Goal: Task Accomplishment & Management: Manage account settings

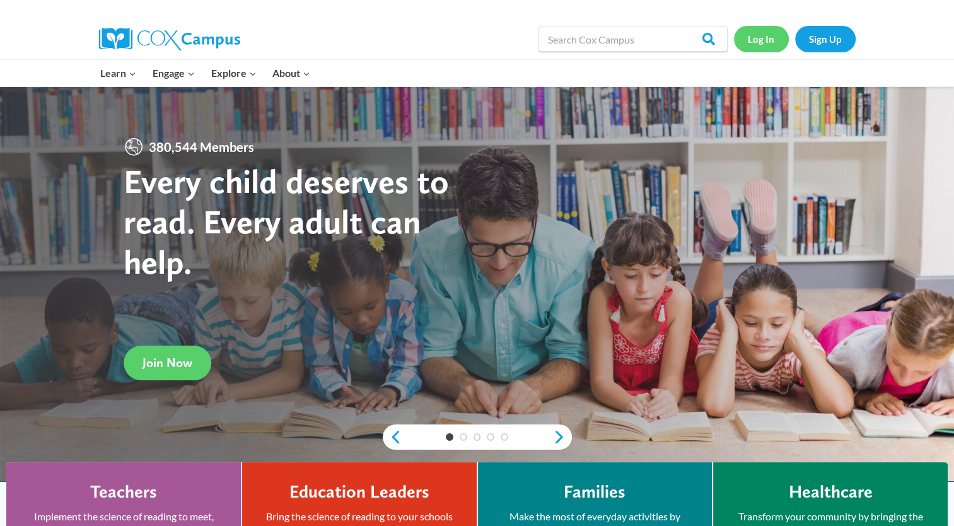
click at [774, 49] on link "Log In" at bounding box center [761, 39] width 55 height 26
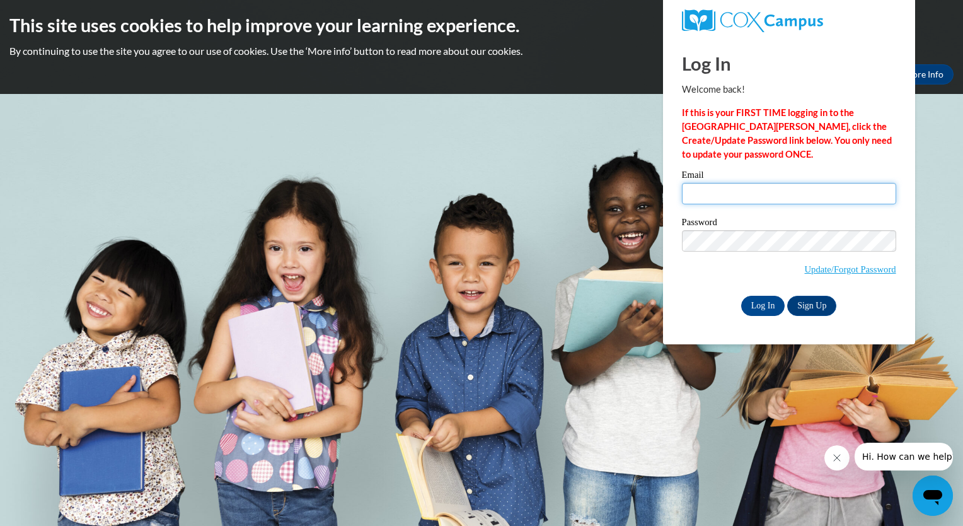
click at [731, 203] on input "Email" at bounding box center [789, 193] width 214 height 21
type input "[PERSON_NAME][EMAIL_ADDRESS][DOMAIN_NAME]"
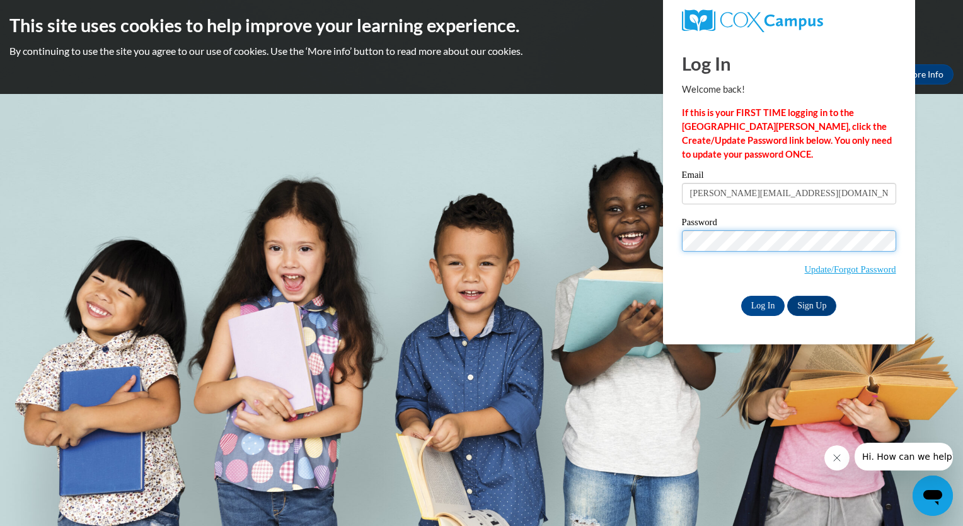
click at [741, 296] on input "Log In" at bounding box center [763, 306] width 44 height 20
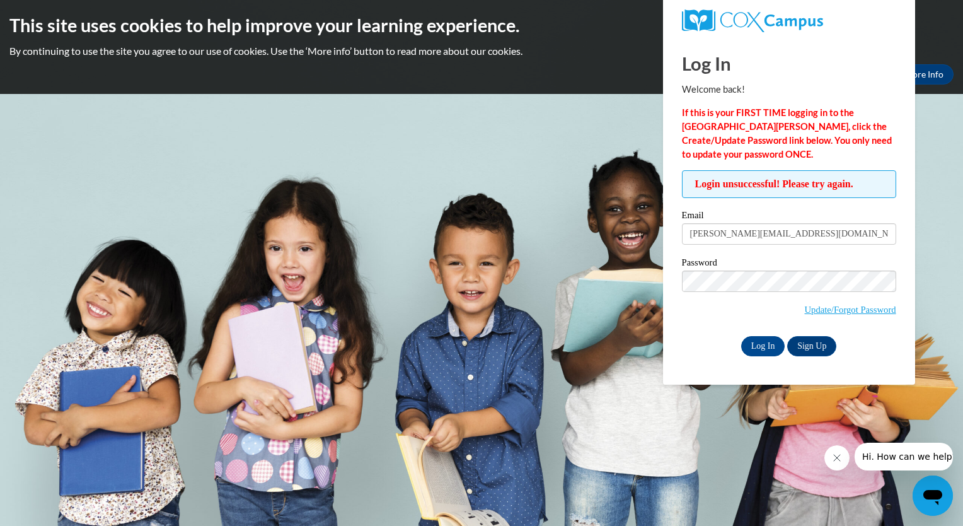
click at [741, 336] on input "Log In" at bounding box center [763, 346] width 44 height 20
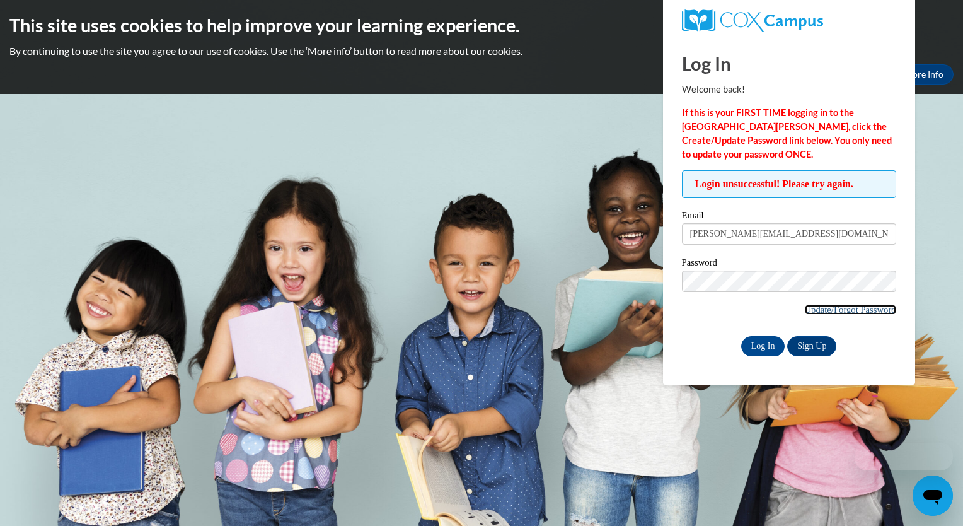
click at [817, 306] on link "Update/Forgot Password" at bounding box center [850, 310] width 91 height 10
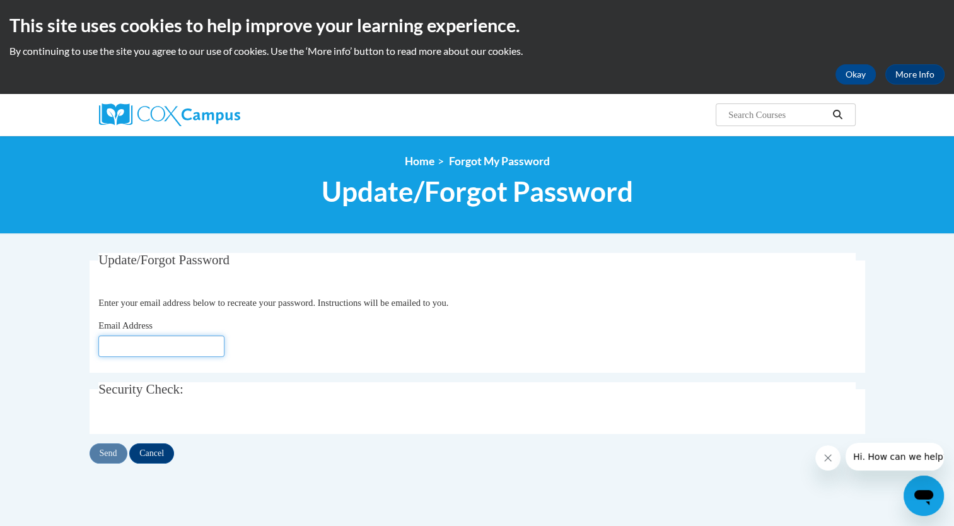
click at [199, 338] on input "Email Address" at bounding box center [161, 345] width 126 height 21
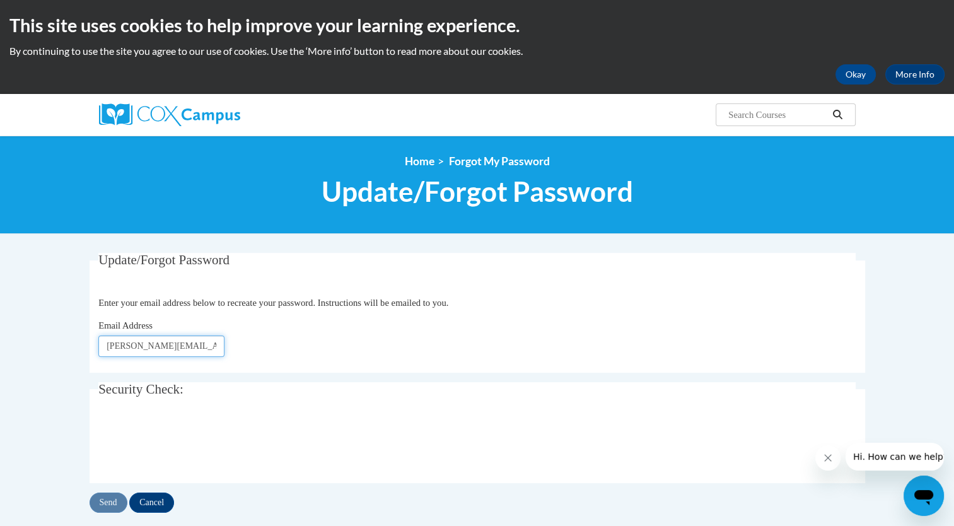
type input "[EMAIL_ADDRESS][PERSON_NAME][DOMAIN_NAME]"
click at [122, 501] on input "Send" at bounding box center [109, 502] width 38 height 20
